Goal: Task Accomplishment & Management: Use online tool/utility

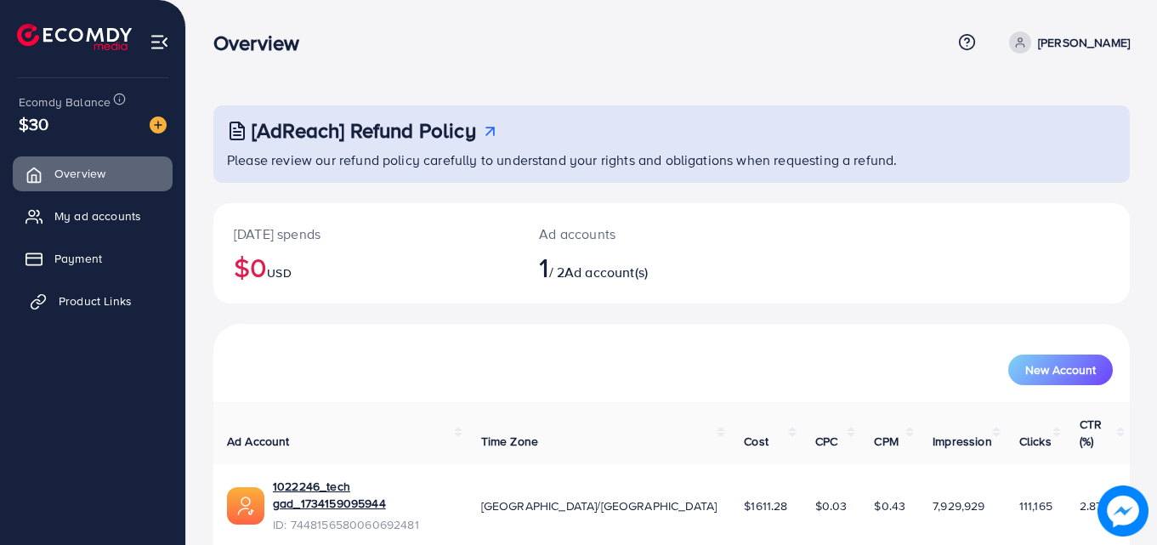
click at [84, 299] on span "Product Links" at bounding box center [95, 300] width 73 height 17
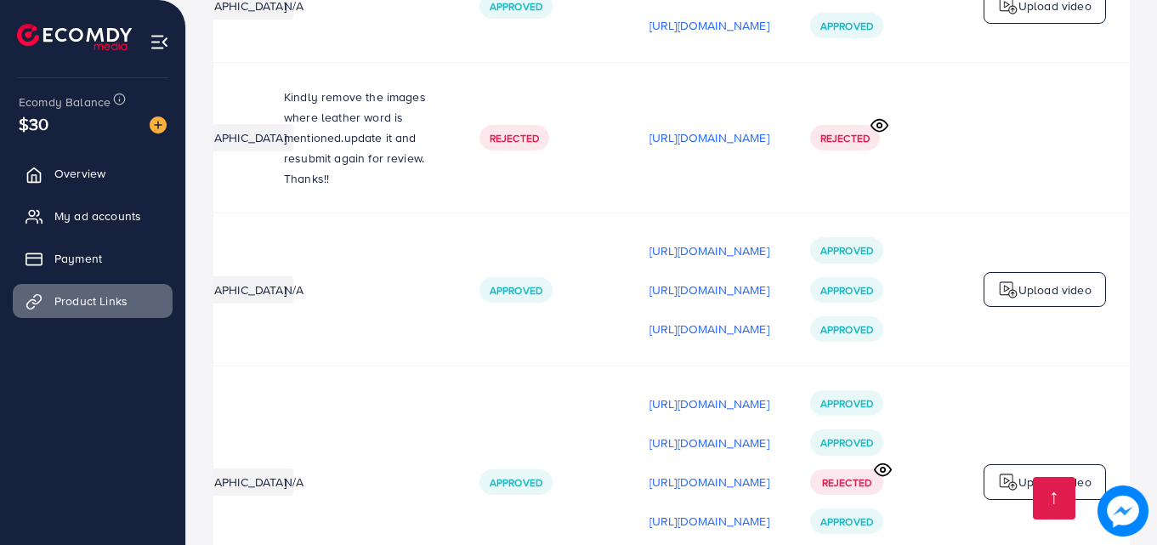
scroll to position [0, 517]
drag, startPoint x: 1072, startPoint y: 496, endPoint x: 526, endPoint y: 494, distance: 545.8
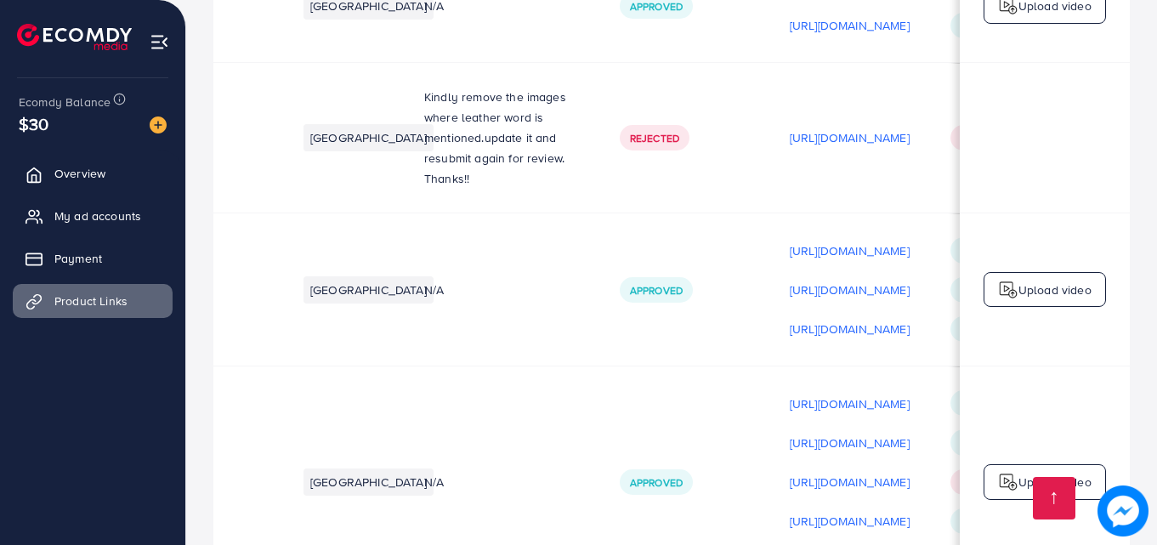
scroll to position [0, 0]
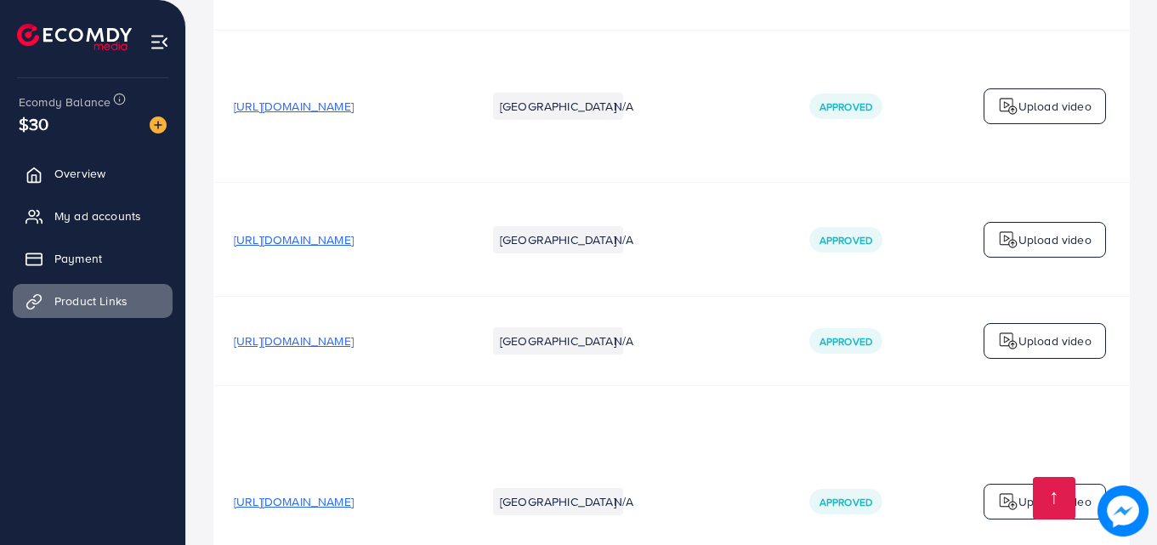
scroll to position [7534, 0]
